Goal: Transaction & Acquisition: Purchase product/service

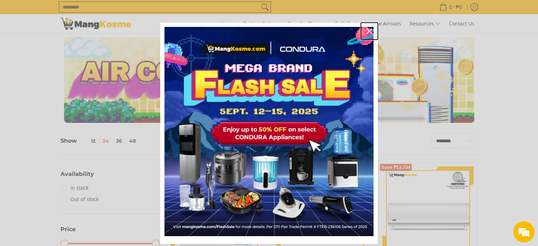
click at [363, 29] on div "Close" at bounding box center [368, 30] width 11 height 11
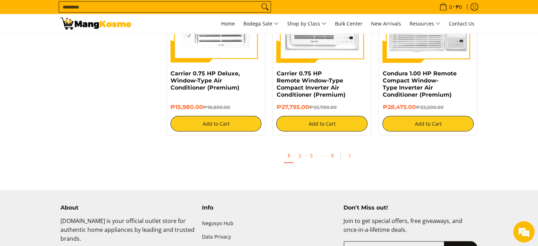
scroll to position [1362, 0]
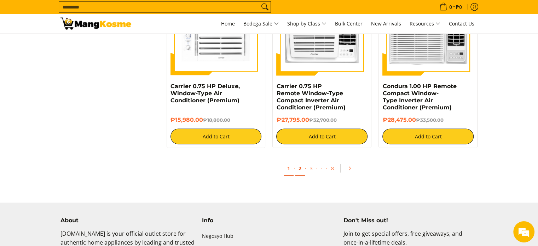
click at [302, 173] on link "2" at bounding box center [300, 168] width 10 height 14
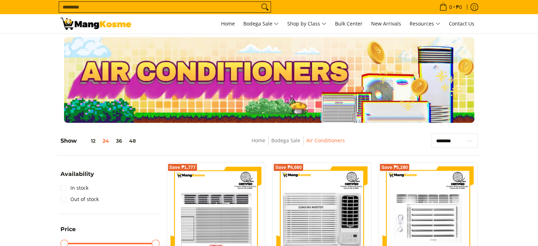
scroll to position [116, 0]
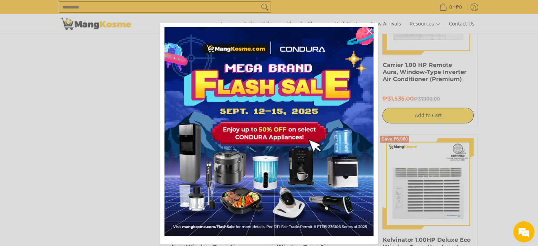
drag, startPoint x: 540, startPoint y: 27, endPoint x: 453, endPoint y: 76, distance: 100.1
click at [537, 140] on html "Skip to Main Content Home Bodega Sale Shop by Class Bulk Center New Arrivals Re…" at bounding box center [269, 22] width 538 height 1819
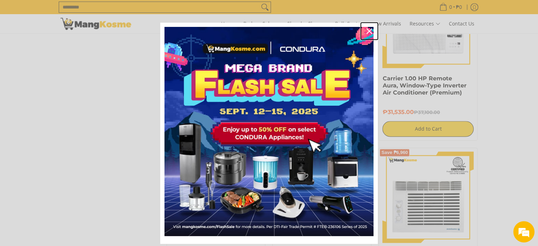
click at [367, 35] on div "Close" at bounding box center [368, 30] width 11 height 11
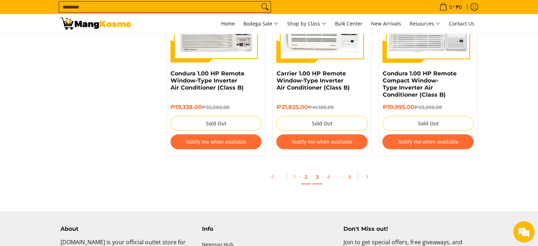
scroll to position [0, 0]
click at [315, 177] on link "3" at bounding box center [317, 177] width 10 height 14
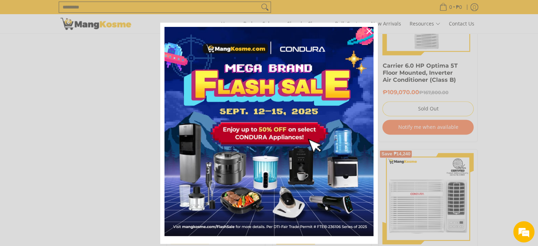
scroll to position [927, 0]
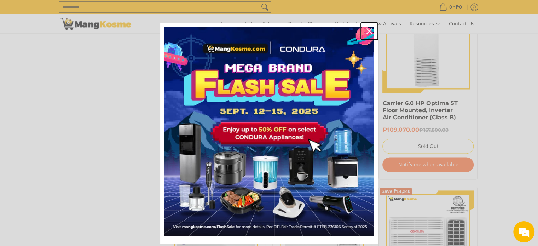
click at [366, 30] on icon "close icon" at bounding box center [369, 31] width 6 height 6
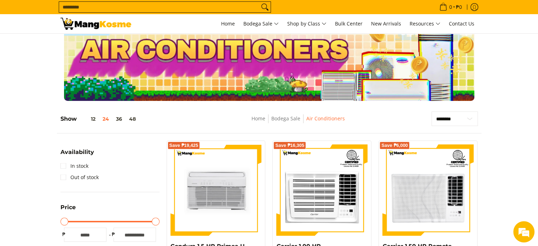
scroll to position [0, 0]
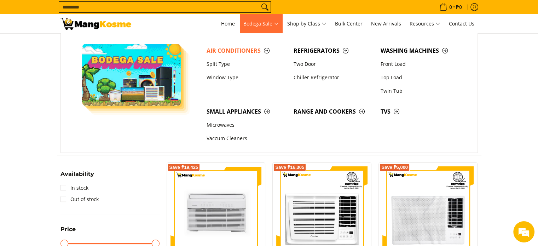
click at [255, 22] on span "Bodega Sale" at bounding box center [260, 23] width 35 height 9
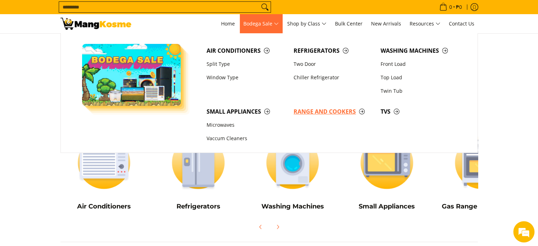
click at [316, 109] on span "Range and Cookers" at bounding box center [333, 111] width 80 height 9
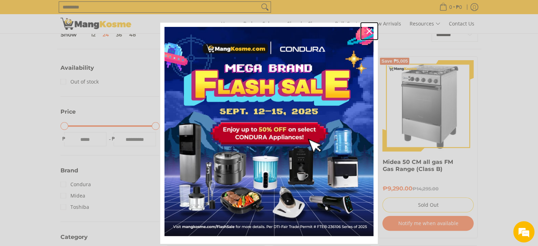
click at [366, 30] on icon "close icon" at bounding box center [369, 31] width 6 height 6
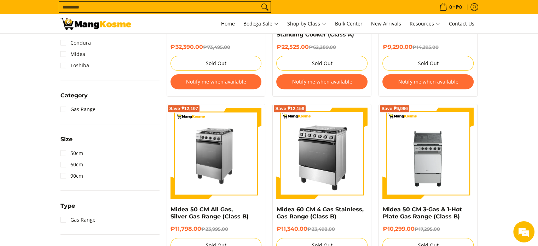
scroll to position [106, 0]
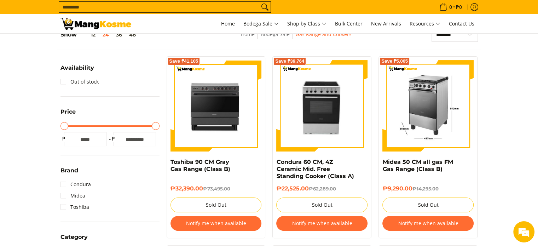
click at [445, 118] on img at bounding box center [427, 105] width 91 height 91
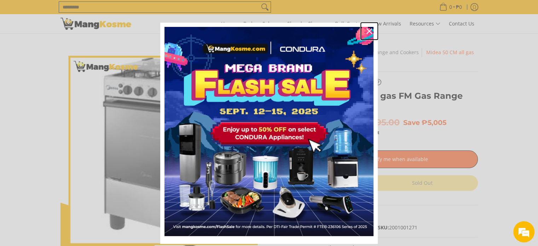
click at [368, 31] on icon "close icon" at bounding box center [369, 31] width 6 height 6
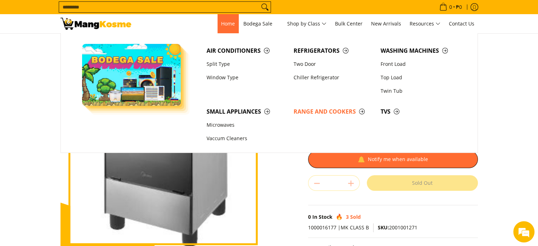
click at [231, 21] on span "Home" at bounding box center [228, 23] width 14 height 7
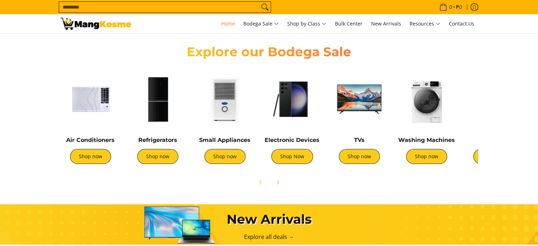
scroll to position [247, 0]
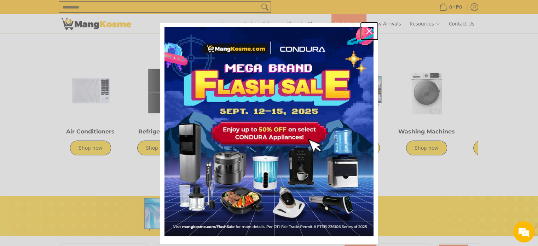
click at [366, 29] on icon "close icon" at bounding box center [369, 31] width 6 height 6
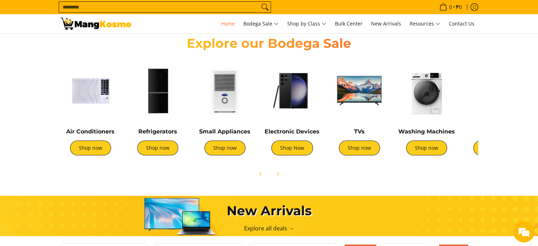
scroll to position [0, 281]
click at [276, 175] on icon "Next" at bounding box center [278, 174] width 6 height 6
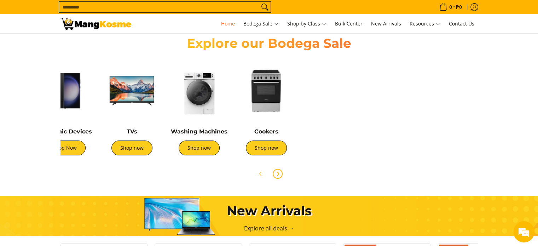
scroll to position [0, 235]
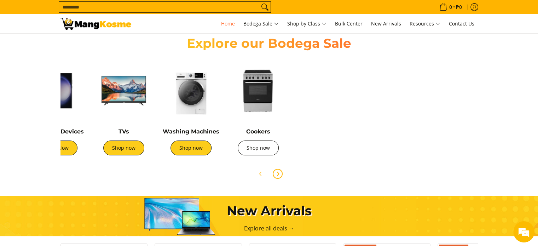
click at [264, 150] on link "Shop now" at bounding box center [258, 147] width 41 height 15
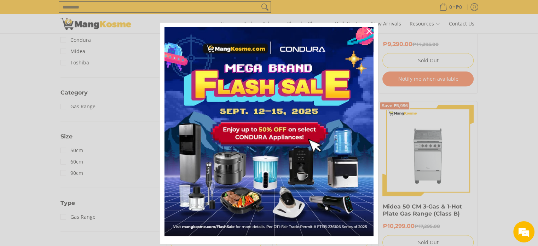
scroll to position [389, 0]
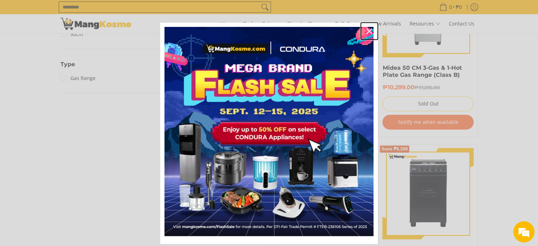
click at [366, 30] on icon "close icon" at bounding box center [369, 31] width 6 height 6
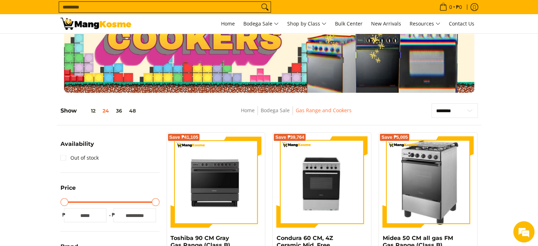
scroll to position [0, 0]
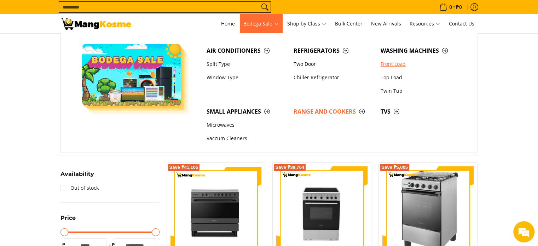
click at [385, 64] on link "Front Load" at bounding box center [420, 63] width 87 height 13
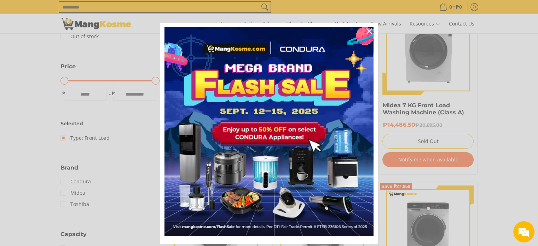
scroll to position [141, 0]
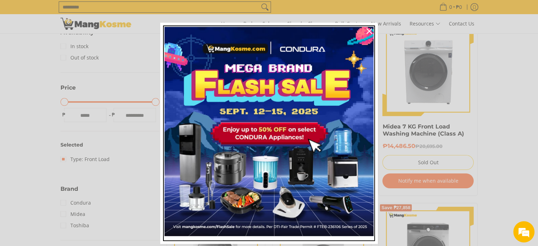
click at [291, 130] on img "Marketing offer form" at bounding box center [268, 131] width 209 height 209
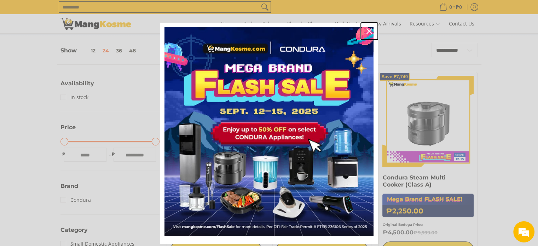
click at [366, 29] on icon "close icon" at bounding box center [369, 31] width 6 height 6
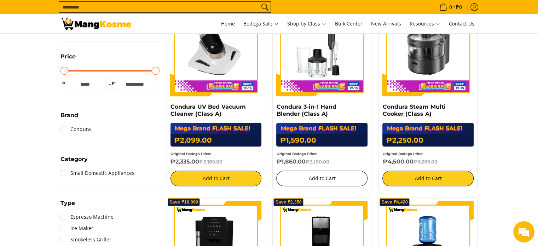
click at [341, 180] on button "Add to Cart" at bounding box center [321, 178] width 91 height 16
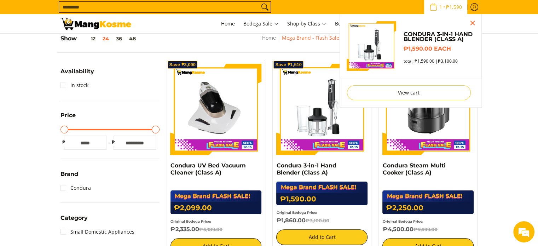
scroll to position [122, 0]
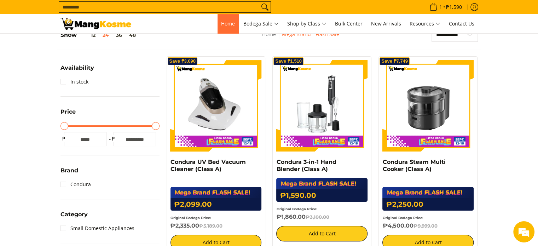
click at [223, 25] on span "Home" at bounding box center [228, 23] width 14 height 7
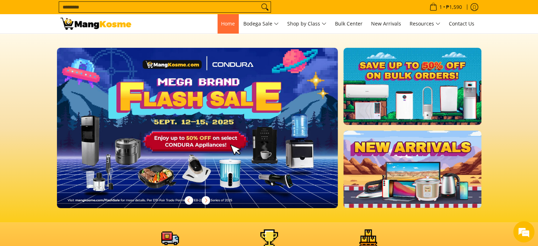
click at [227, 25] on span "Home" at bounding box center [228, 23] width 14 height 7
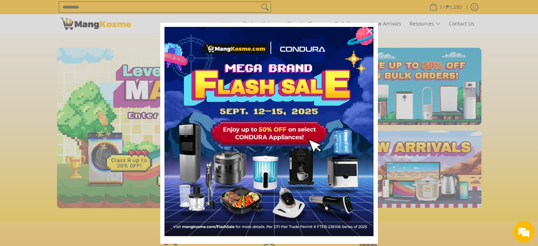
scroll to position [0, 281]
click at [367, 29] on icon "close icon" at bounding box center [369, 31] width 6 height 6
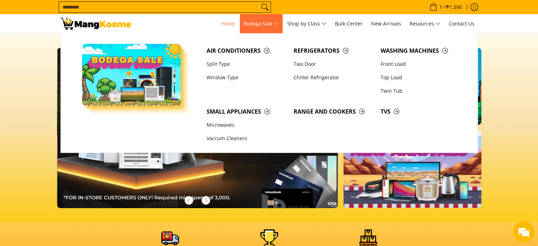
scroll to position [0, 562]
click at [314, 63] on link "Two Door" at bounding box center [333, 63] width 87 height 13
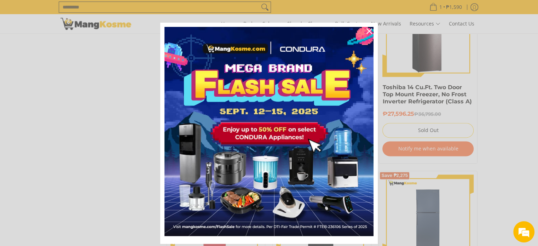
scroll to position [955, 0]
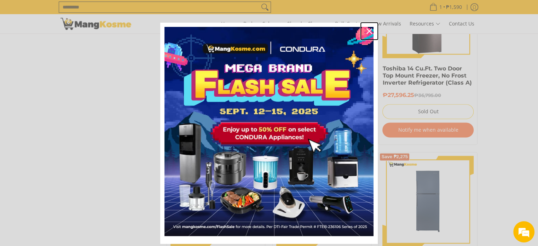
click at [366, 32] on icon "close icon" at bounding box center [369, 31] width 6 height 6
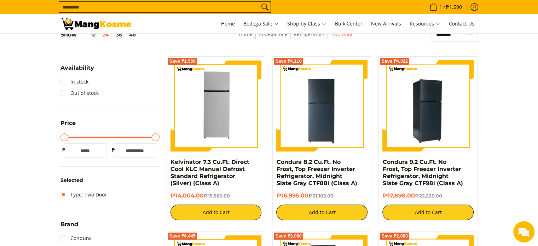
scroll to position [0, 0]
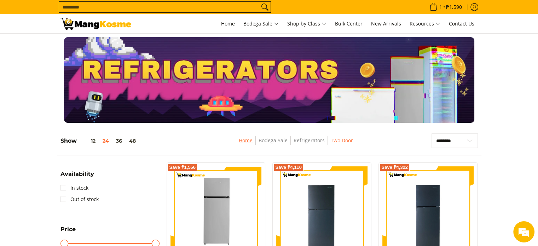
click at [243, 139] on link "Home" at bounding box center [246, 140] width 14 height 7
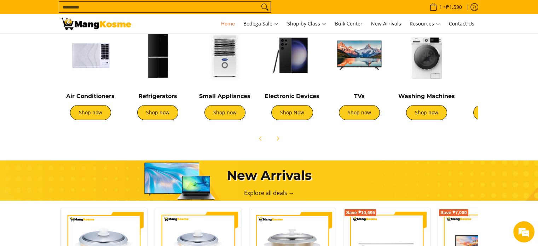
scroll to position [247, 0]
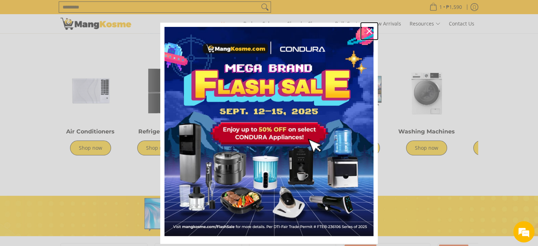
click at [369, 30] on div "Close" at bounding box center [368, 30] width 11 height 11
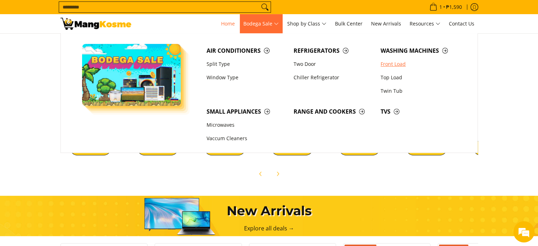
scroll to position [0, 0]
click at [387, 63] on link "Front Load" at bounding box center [420, 63] width 87 height 13
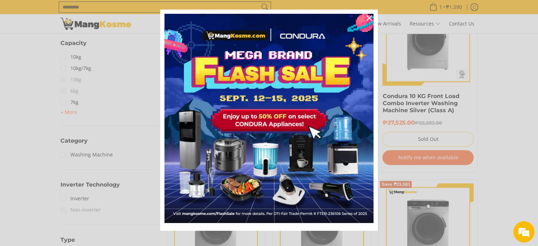
scroll to position [20, 0]
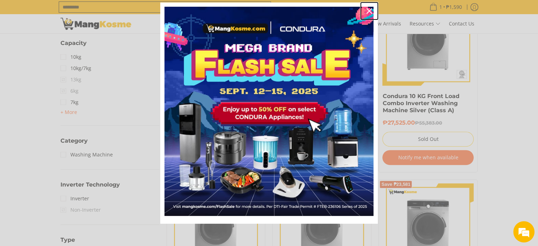
click at [366, 8] on div "Close" at bounding box center [368, 10] width 11 height 11
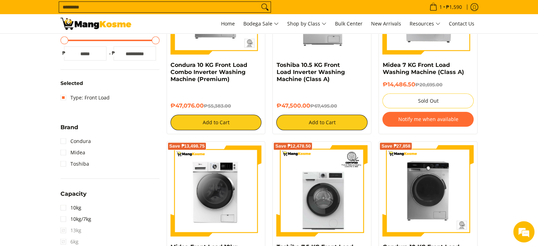
scroll to position [212, 0]
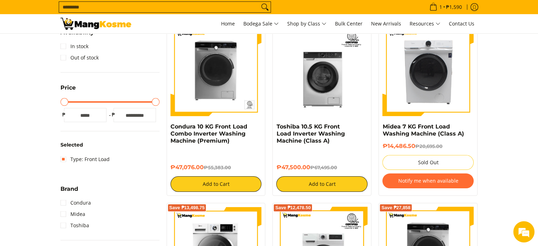
scroll to position [0, 0]
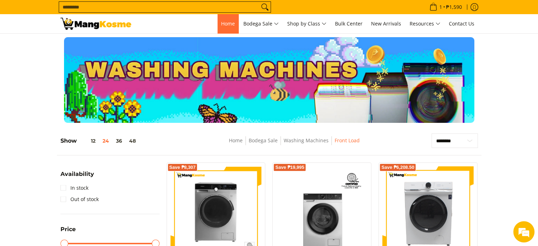
click at [224, 25] on span "Home" at bounding box center [228, 23] width 14 height 7
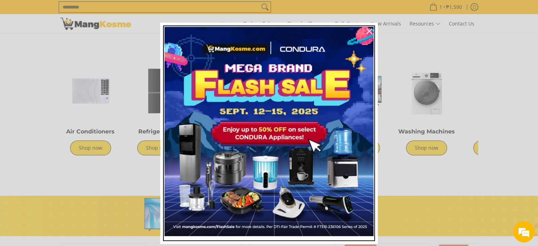
click at [280, 169] on img "Marketing offer form" at bounding box center [268, 131] width 209 height 209
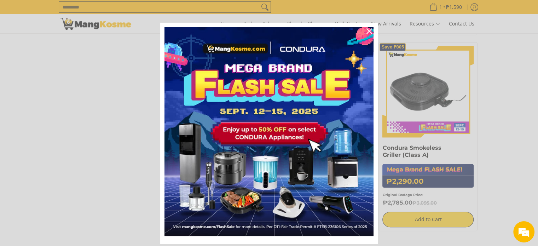
scroll to position [601, 0]
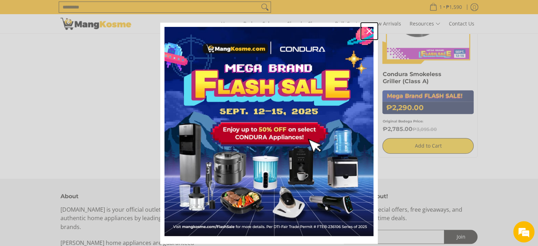
click at [367, 29] on icon "close icon" at bounding box center [369, 31] width 6 height 6
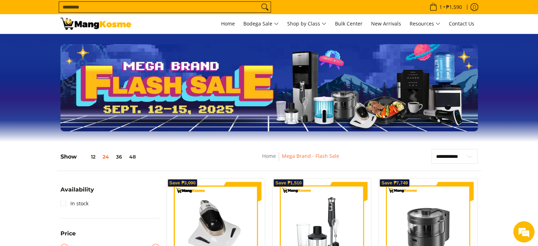
scroll to position [0, 0]
click at [383, 25] on span "New Arrivals" at bounding box center [386, 23] width 30 height 7
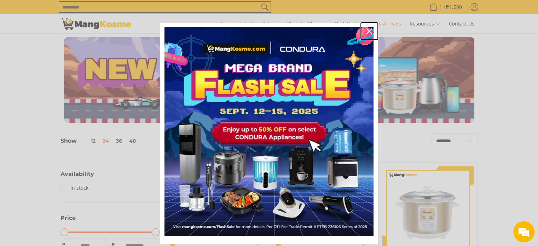
click at [366, 32] on icon "close icon" at bounding box center [369, 31] width 6 height 6
